Goal: Task Accomplishment & Management: Manage account settings

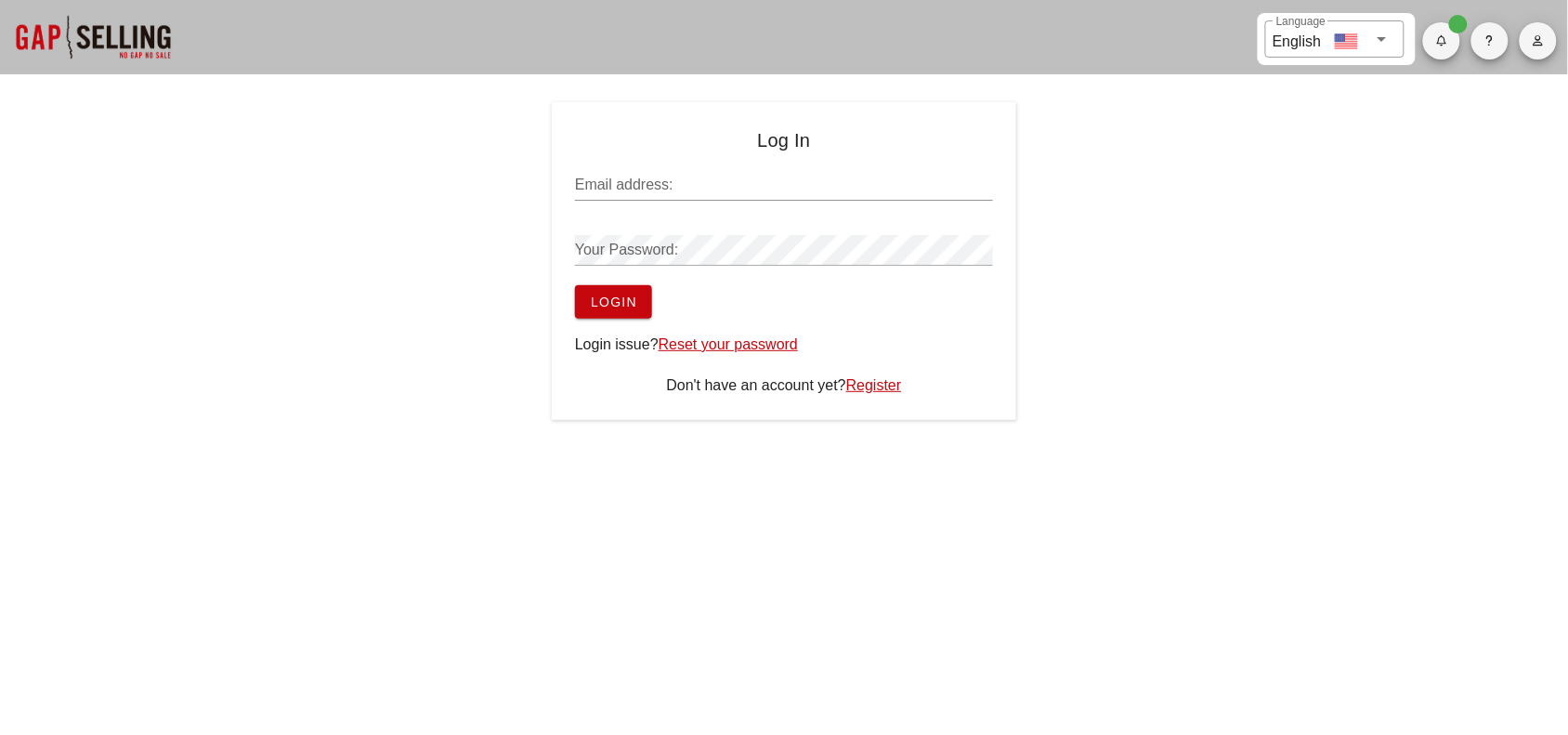
type input "[PERSON_NAME][EMAIL_ADDRESS][DOMAIN_NAME]"
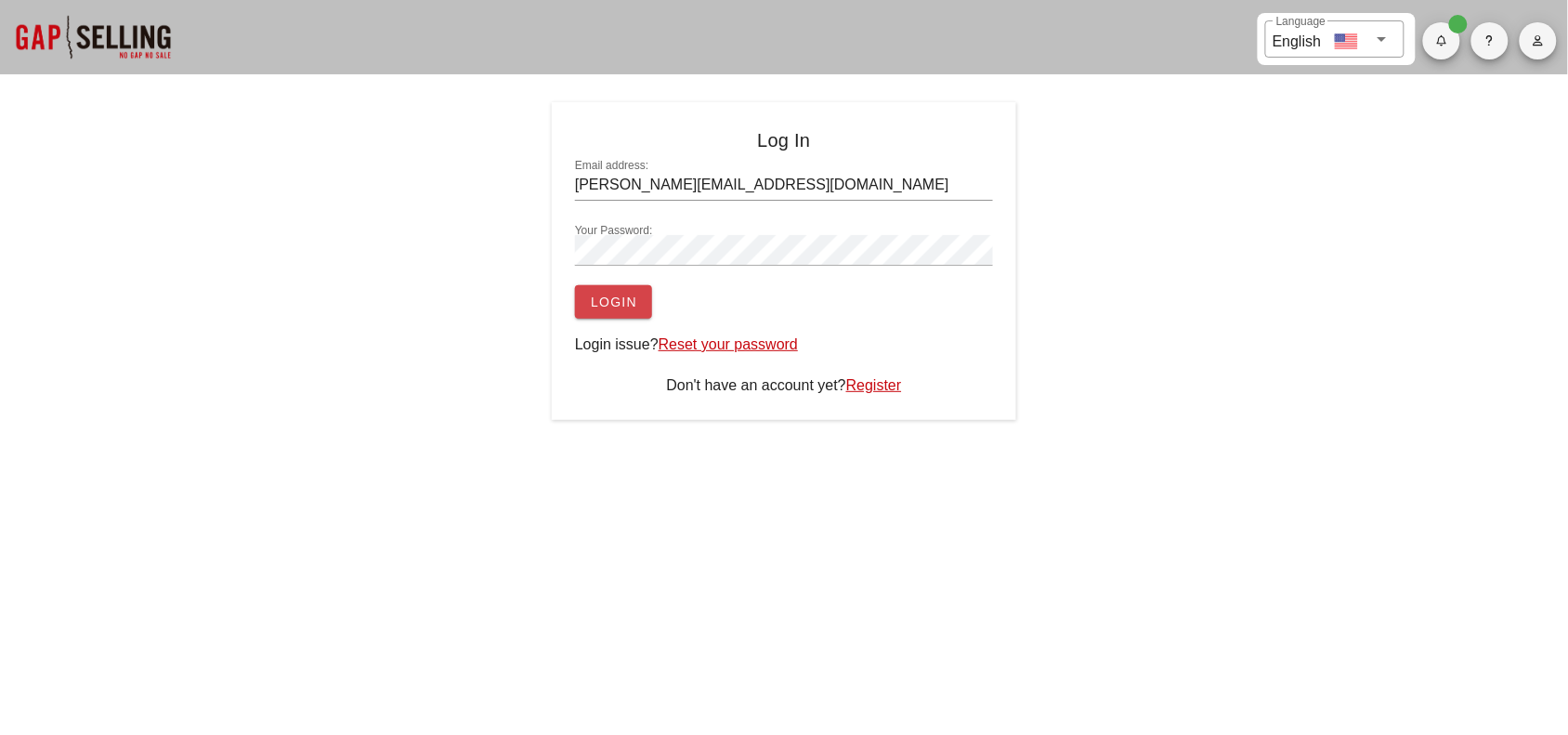
click at [616, 288] on button "Login" at bounding box center [613, 302] width 77 height 33
click at [616, 295] on span "Login" at bounding box center [613, 302] width 47 height 15
click at [610, 300] on span "Login" at bounding box center [613, 302] width 47 height 15
click at [609, 300] on span "Login" at bounding box center [613, 302] width 47 height 15
click at [1539, 38] on icon "button" at bounding box center [1539, 40] width 12 height 11
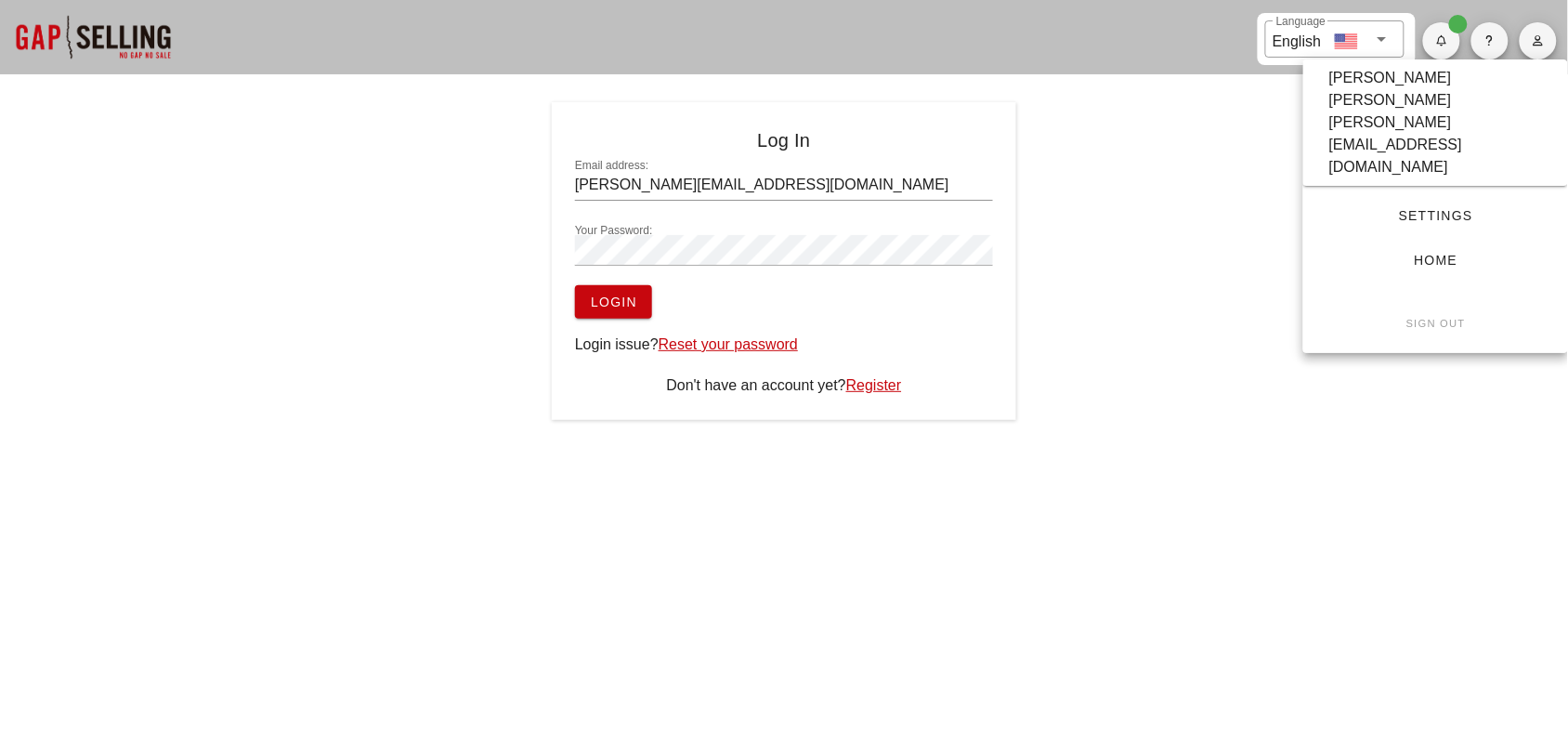
click at [1414, 198] on link "Settings" at bounding box center [1435, 215] width 235 height 33
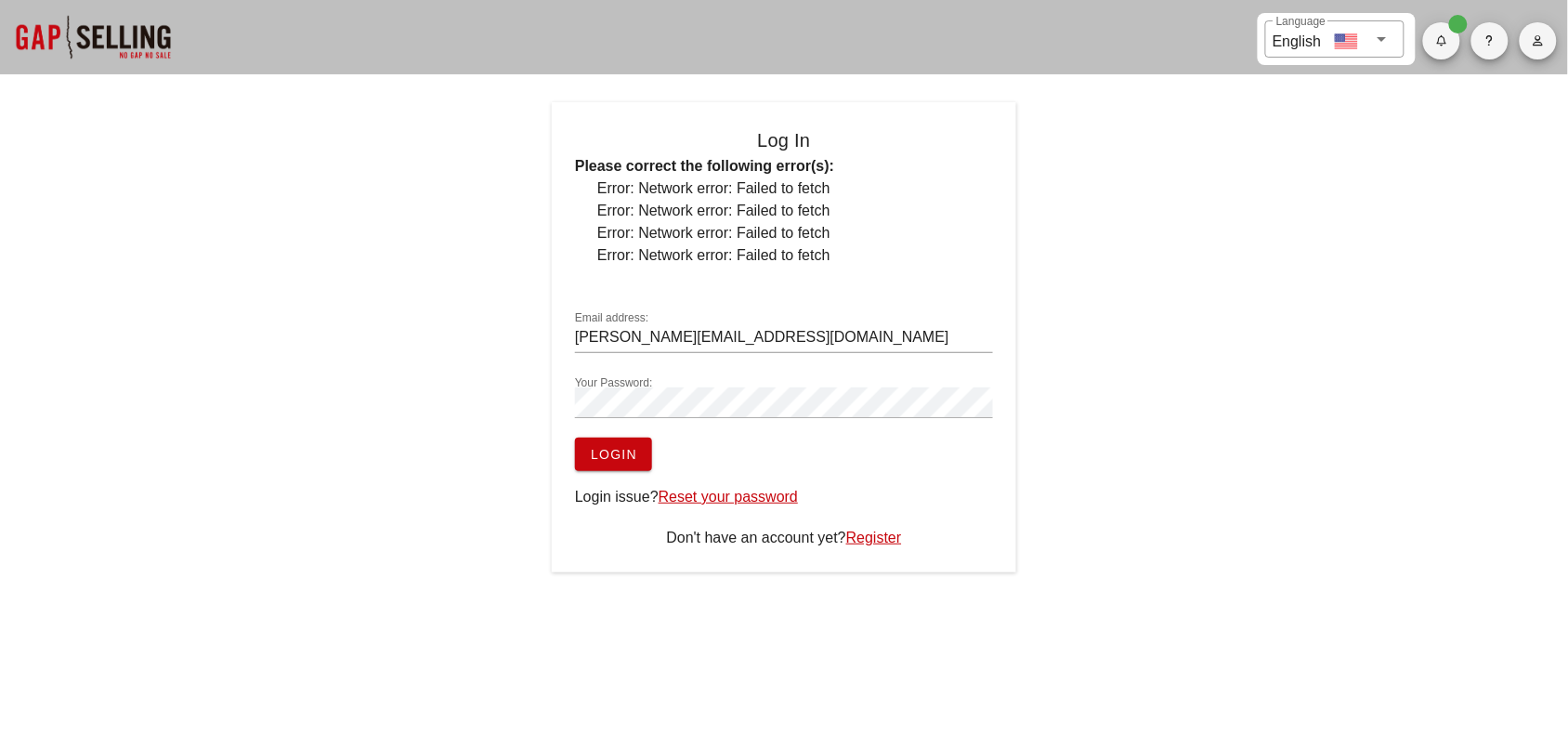
click at [618, 448] on span "Login" at bounding box center [613, 454] width 47 height 15
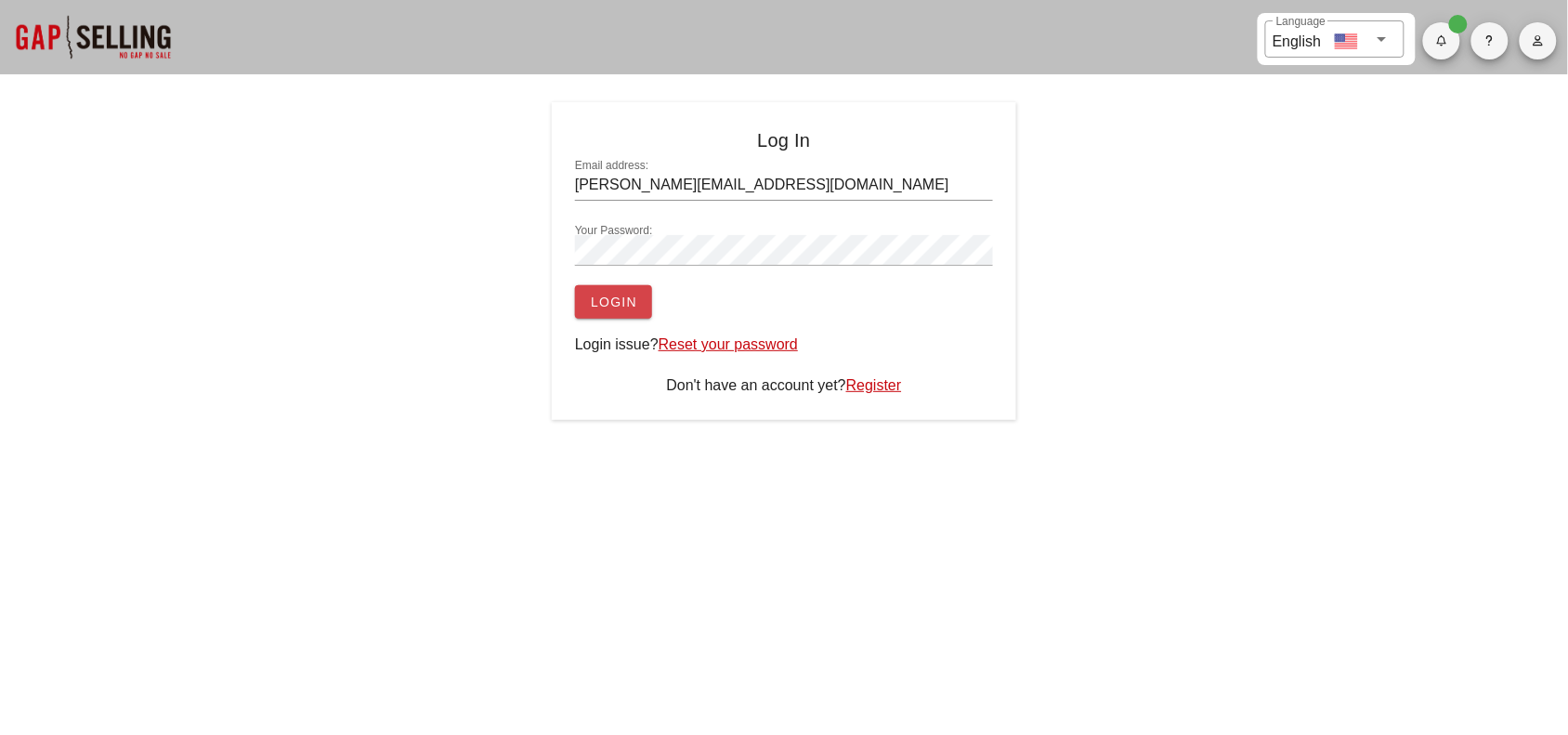
click at [615, 299] on span "Login" at bounding box center [613, 302] width 47 height 15
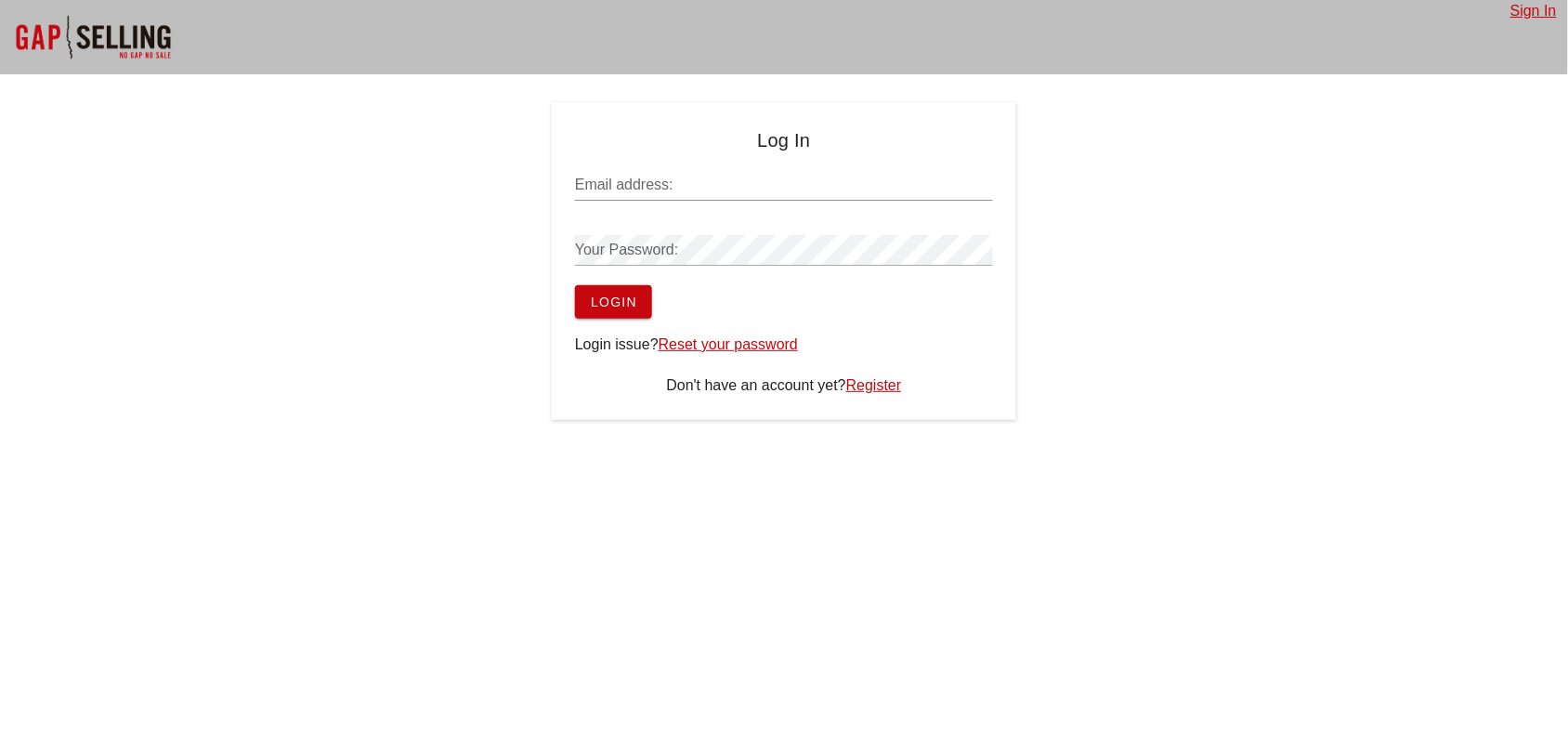
type input "[PERSON_NAME][EMAIL_ADDRESS][DOMAIN_NAME]"
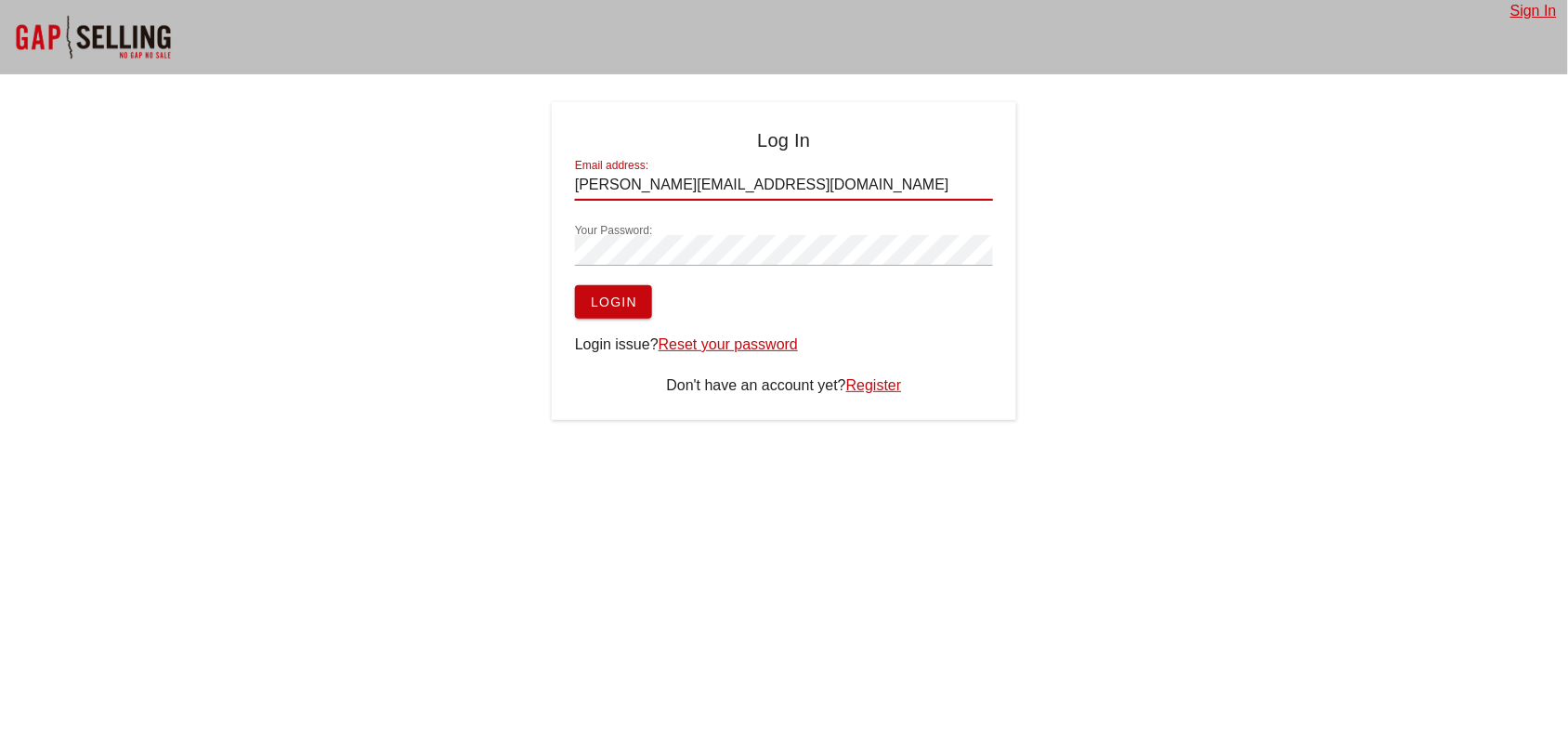
click at [615, 293] on button "Login" at bounding box center [613, 302] width 77 height 33
click at [1527, 9] on link "Sign In" at bounding box center [1534, 11] width 46 height 16
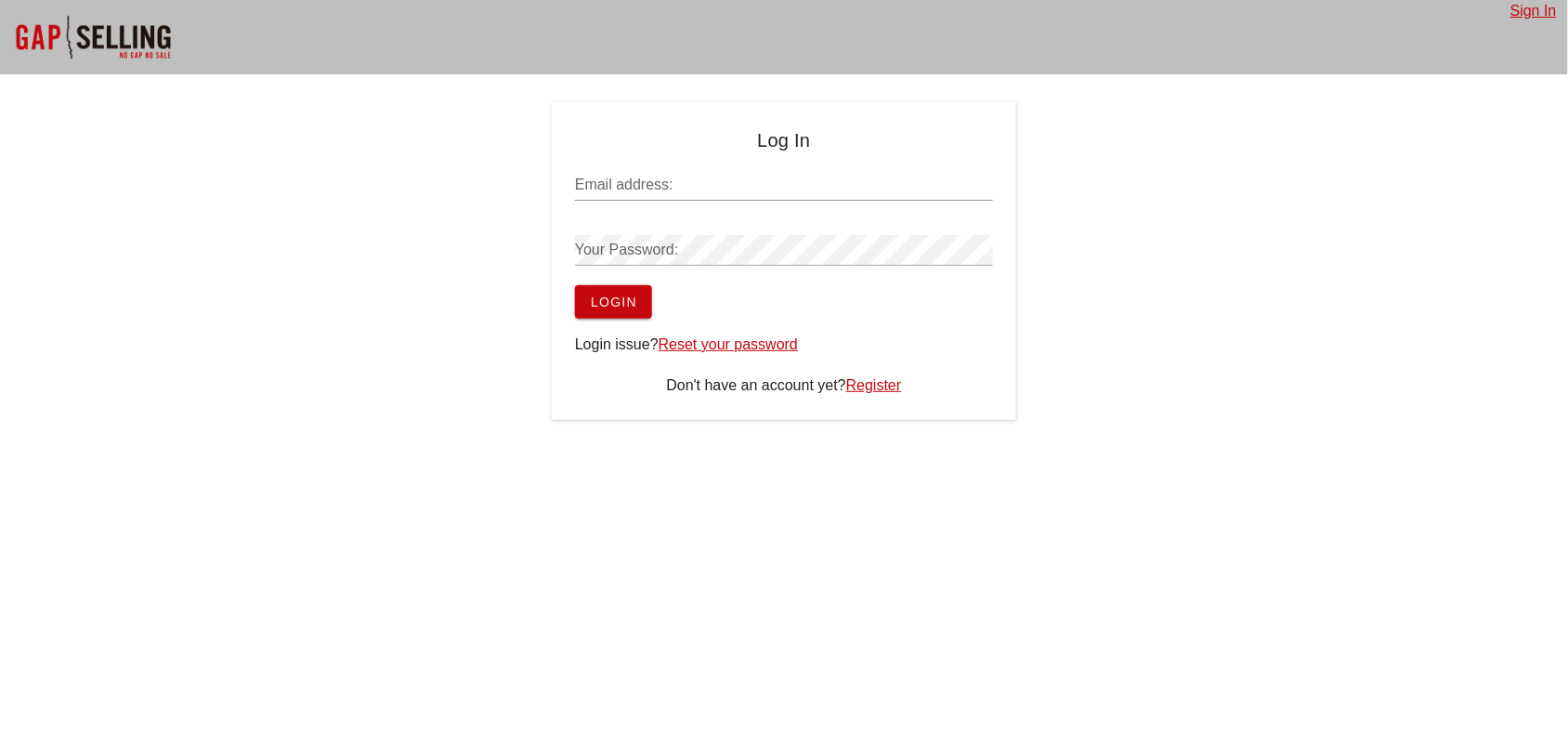
type input "[PERSON_NAME][EMAIL_ADDRESS][DOMAIN_NAME]"
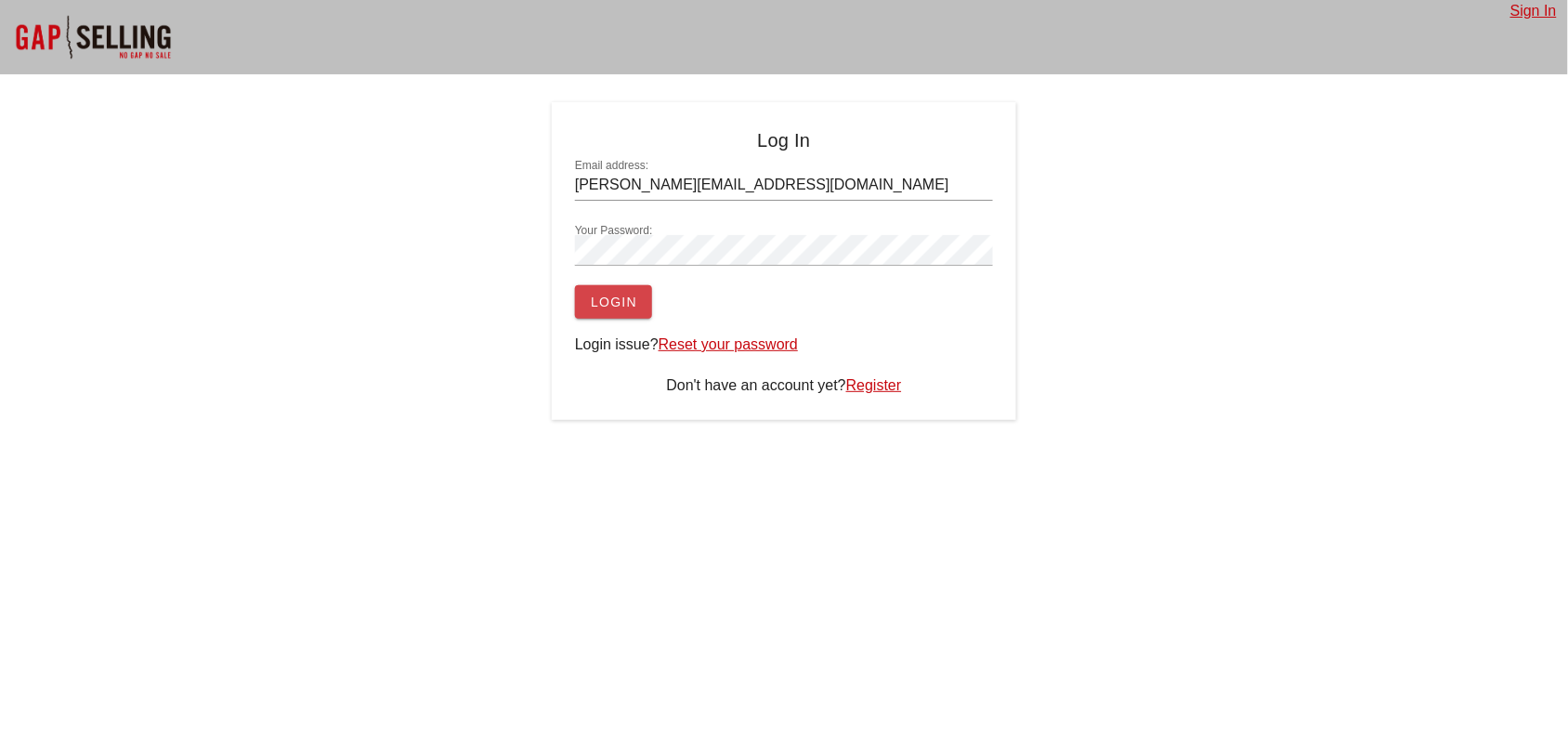
click at [620, 295] on span "Login" at bounding box center [613, 302] width 47 height 15
click at [616, 303] on span "Login" at bounding box center [613, 302] width 47 height 15
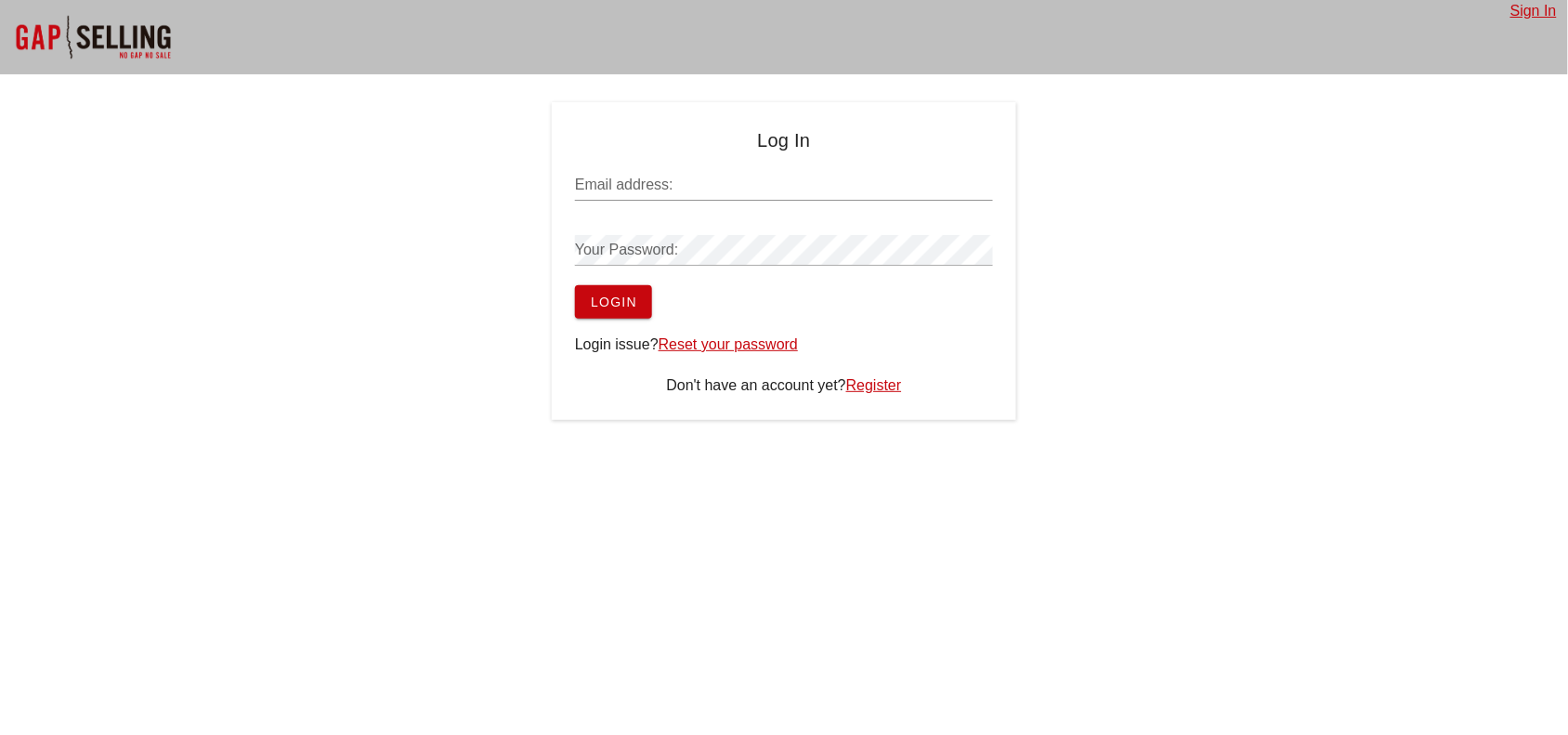
type input "[PERSON_NAME][EMAIL_ADDRESS][DOMAIN_NAME]"
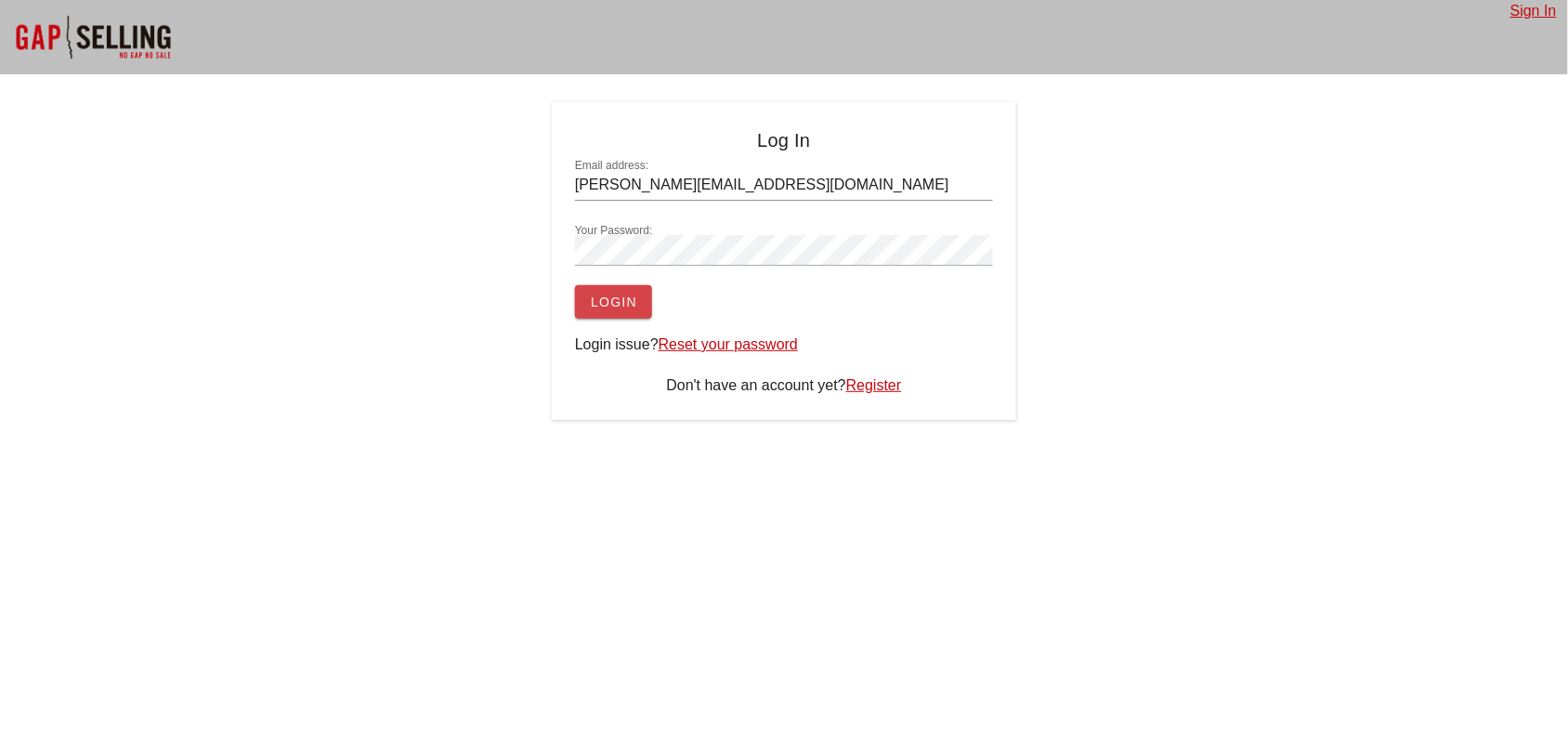
click at [605, 298] on span "Login" at bounding box center [613, 302] width 47 height 15
click at [1526, 12] on link "Sign In" at bounding box center [1534, 11] width 46 height 16
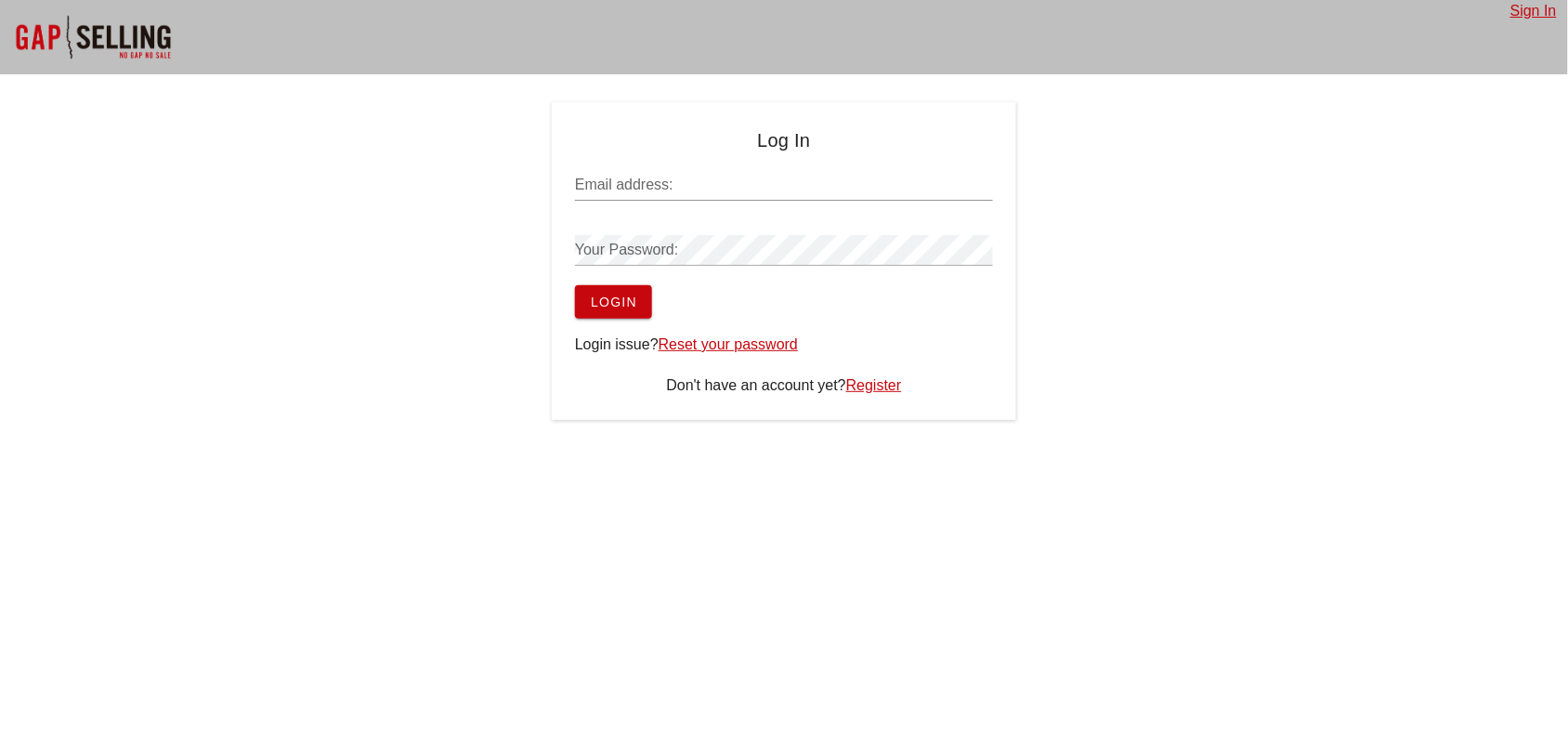
type input "[PERSON_NAME][EMAIL_ADDRESS][DOMAIN_NAME]"
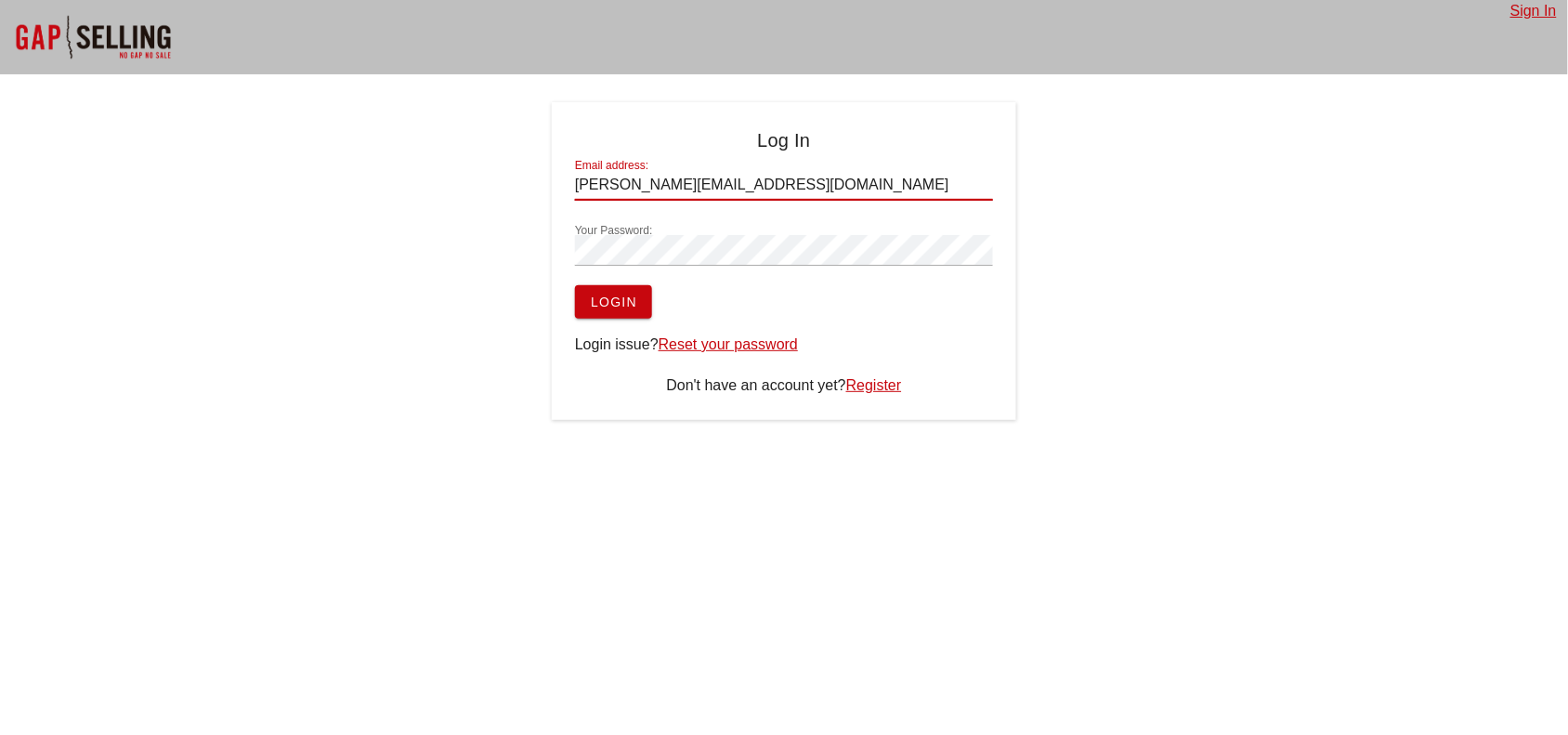
click at [703, 183] on input "[PERSON_NAME][EMAIL_ADDRESS][DOMAIN_NAME]" at bounding box center [784, 185] width 418 height 29
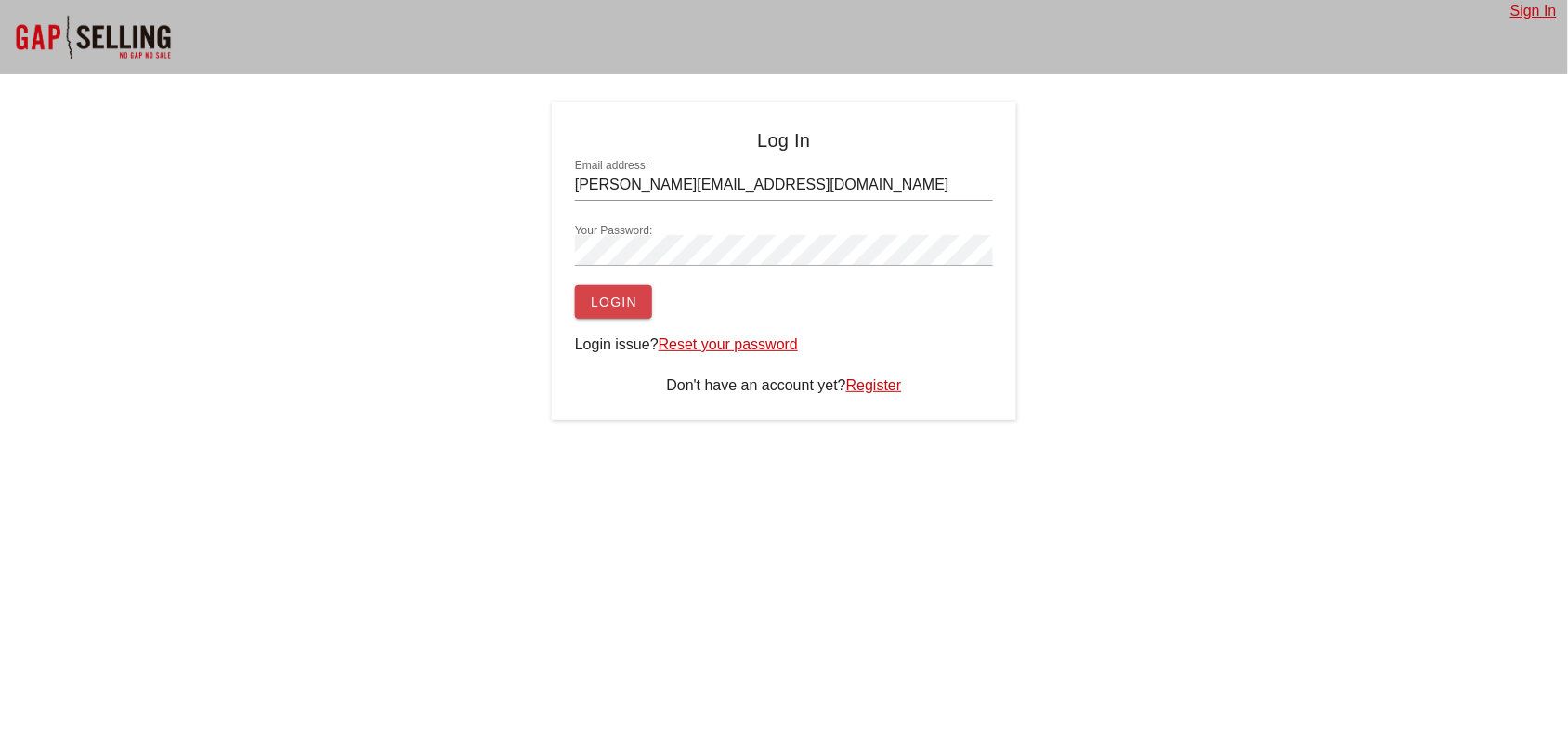
click at [609, 295] on span "Login" at bounding box center [613, 302] width 47 height 15
click at [610, 305] on span "Login" at bounding box center [613, 302] width 47 height 15
